Goal: Task Accomplishment & Management: Use online tool/utility

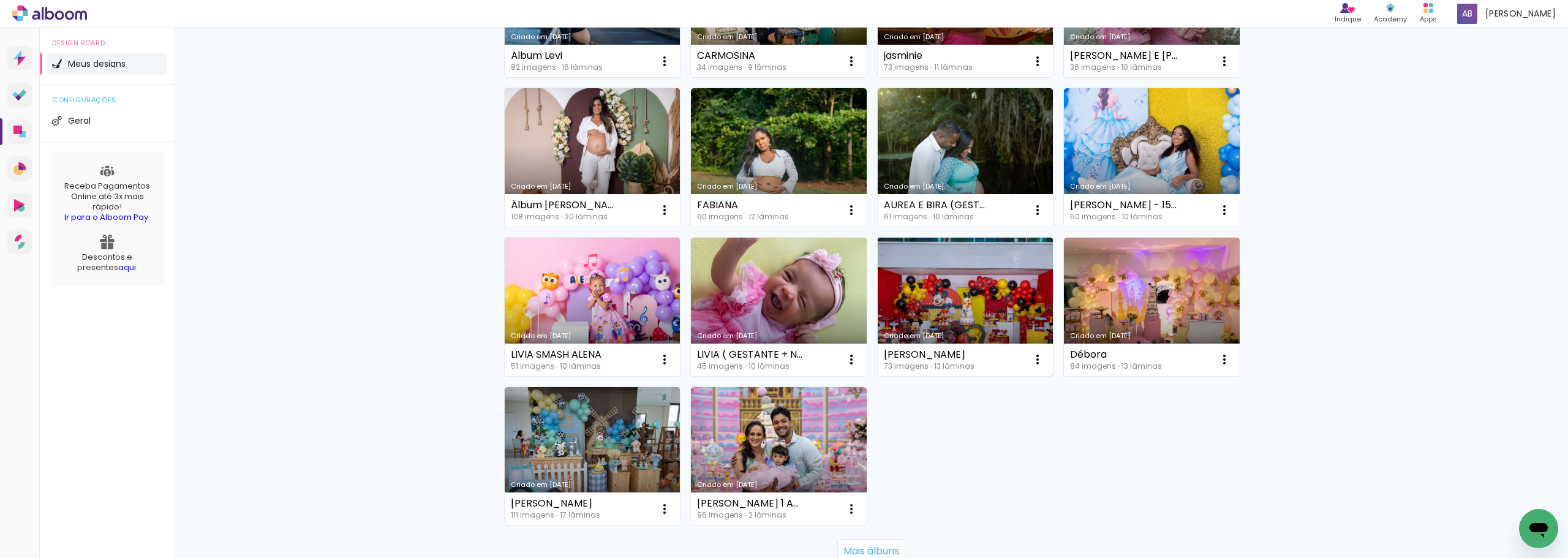
scroll to position [673, 0]
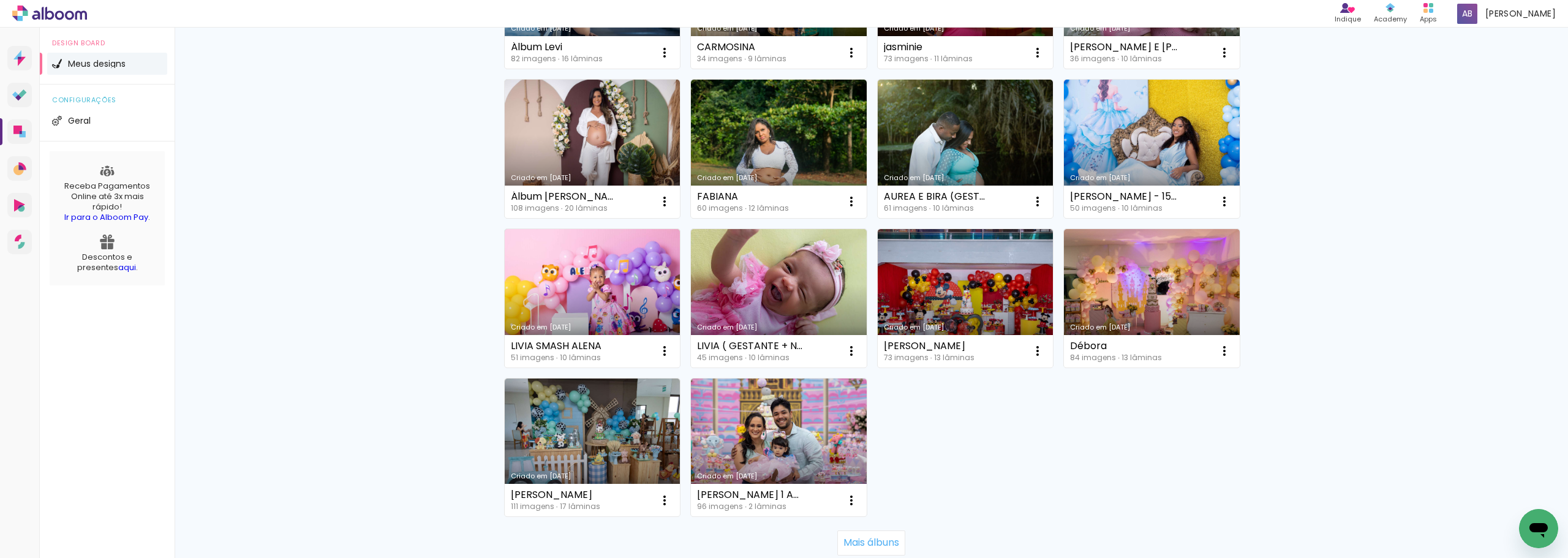
click at [599, 430] on link "Criado em [DATE]" at bounding box center [592, 448] width 176 height 139
